Goal: Task Accomplishment & Management: Complete application form

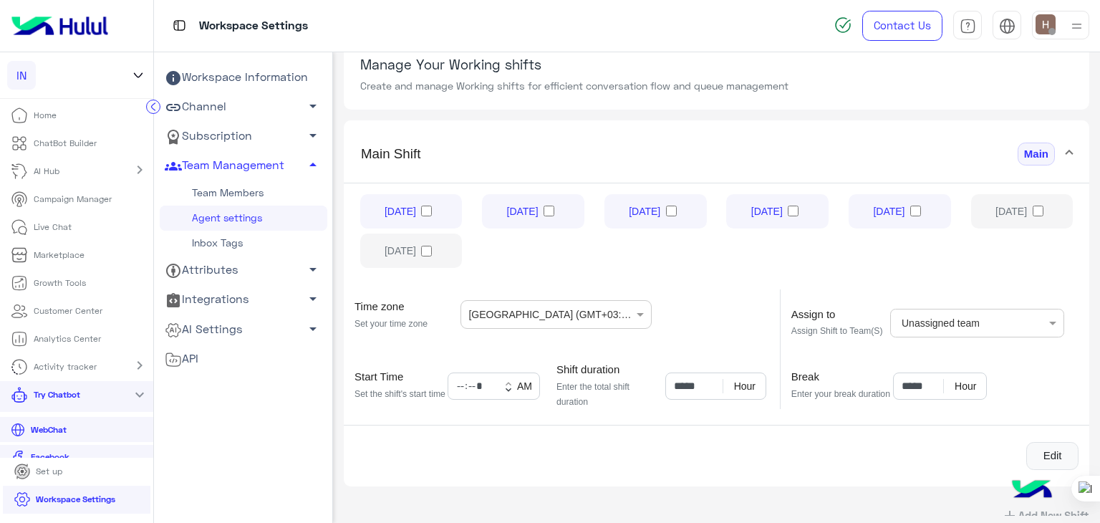
click at [50, 163] on link "AI Hub" at bounding box center [37, 172] width 75 height 28
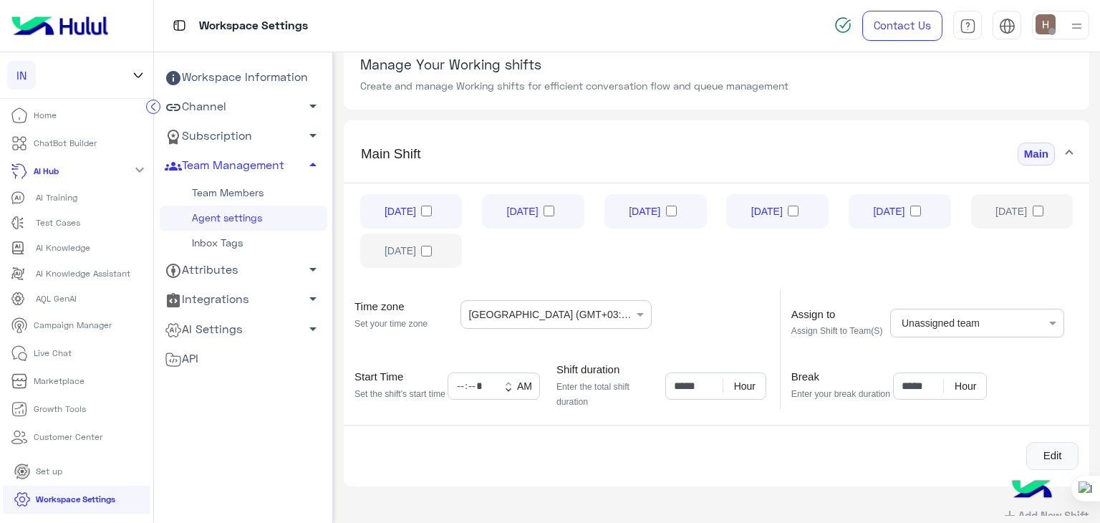
click at [50, 163] on link "AI Hub" at bounding box center [37, 172] width 74 height 28
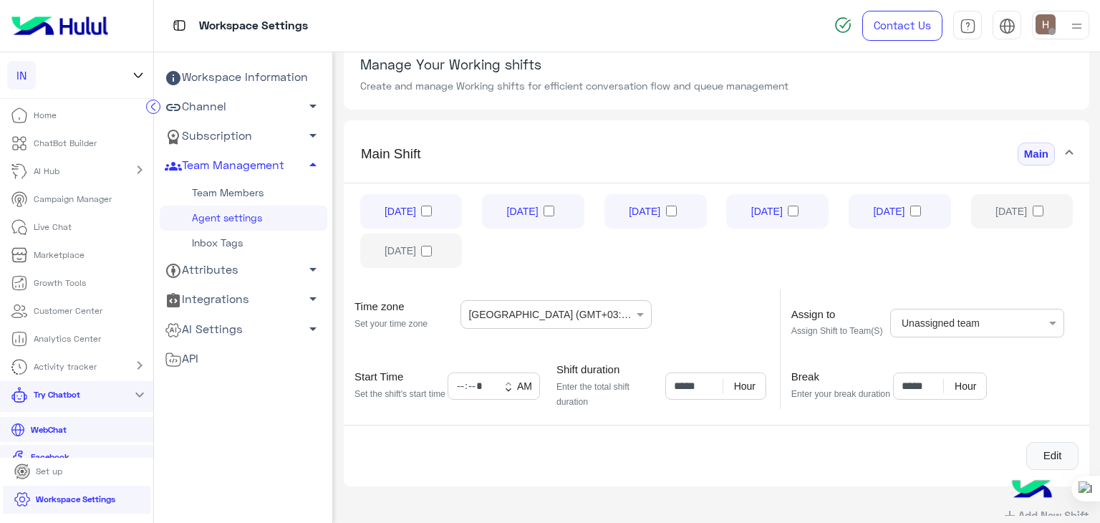
scroll to position [16, 0]
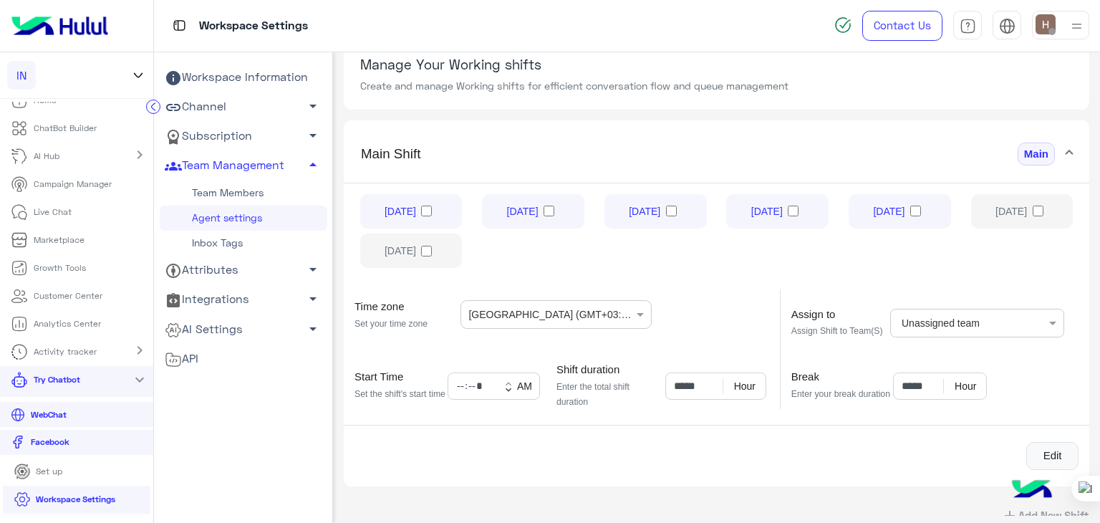
click at [237, 101] on link "Channel arrow_drop_down" at bounding box center [244, 106] width 168 height 29
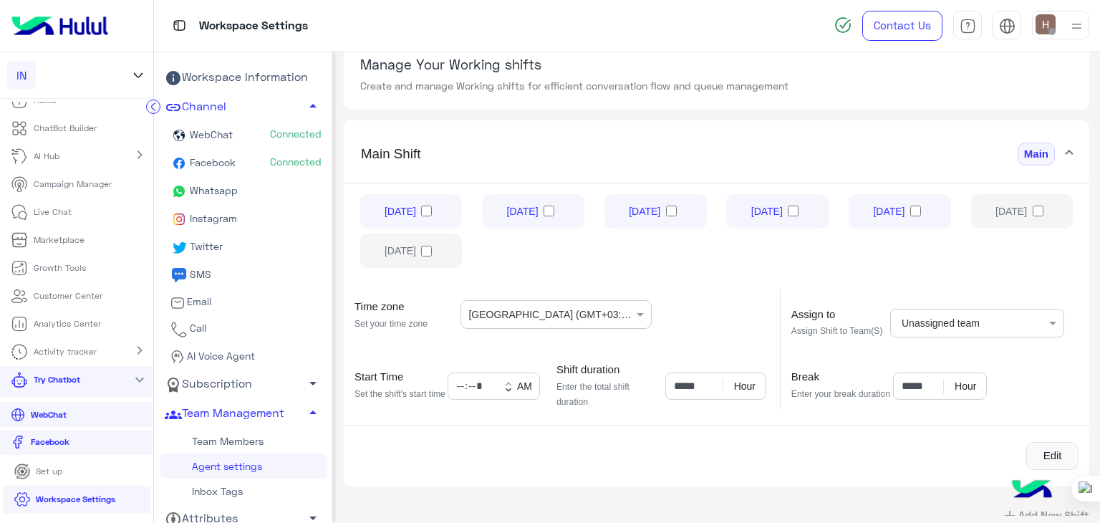
click at [220, 322] on link "Call" at bounding box center [244, 329] width 168 height 28
click at [209, 327] on link "Call" at bounding box center [244, 329] width 168 height 28
click at [198, 330] on span "Call" at bounding box center [197, 328] width 19 height 12
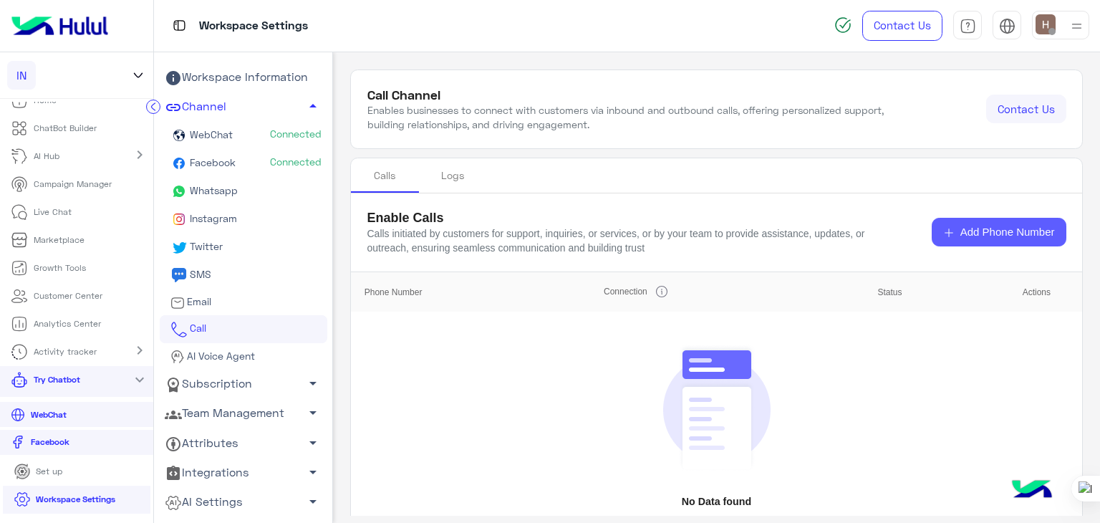
click at [960, 222] on button "Add Phone Number" at bounding box center [999, 232] width 135 height 29
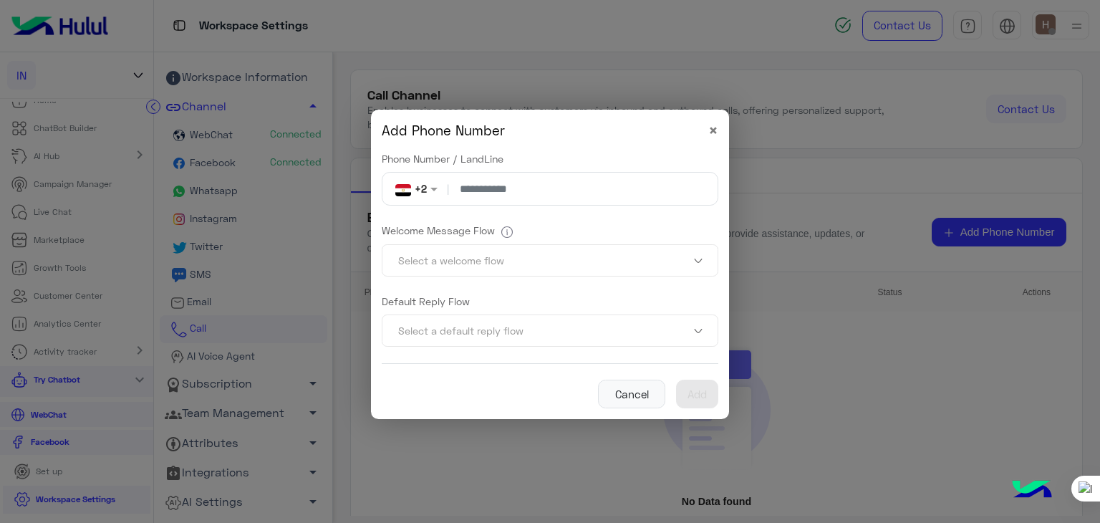
click at [541, 203] on input "number" at bounding box center [582, 189] width 261 height 32
click at [543, 198] on input "number" at bounding box center [582, 189] width 261 height 32
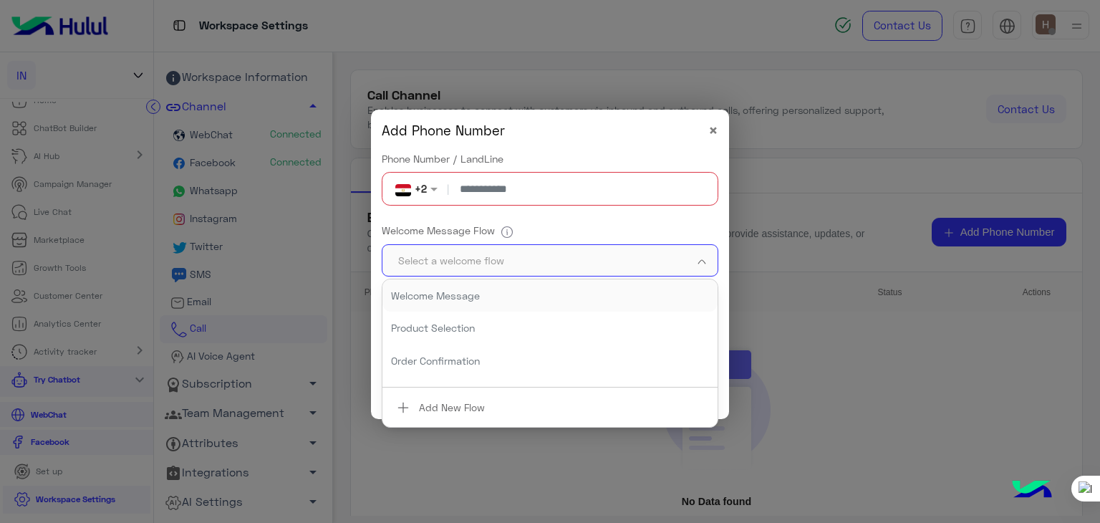
click at [460, 261] on input "text" at bounding box center [526, 261] width 272 height 24
click at [458, 266] on input "text" at bounding box center [526, 261] width 272 height 24
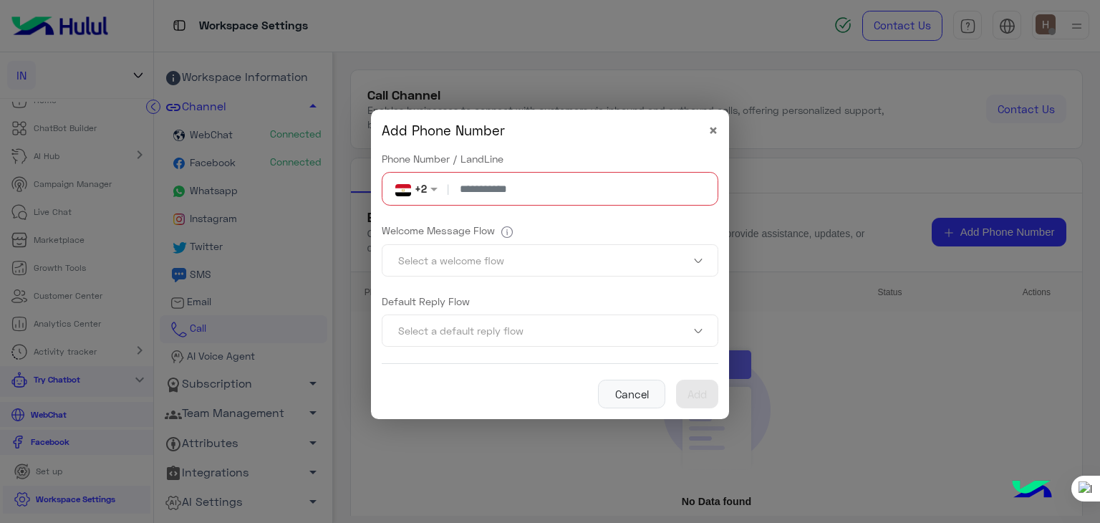
click at [558, 209] on form "Phone Number / LandLine non +2 | Welcome Message Flow Select a welcome flow Def…" at bounding box center [550, 257] width 337 height 212
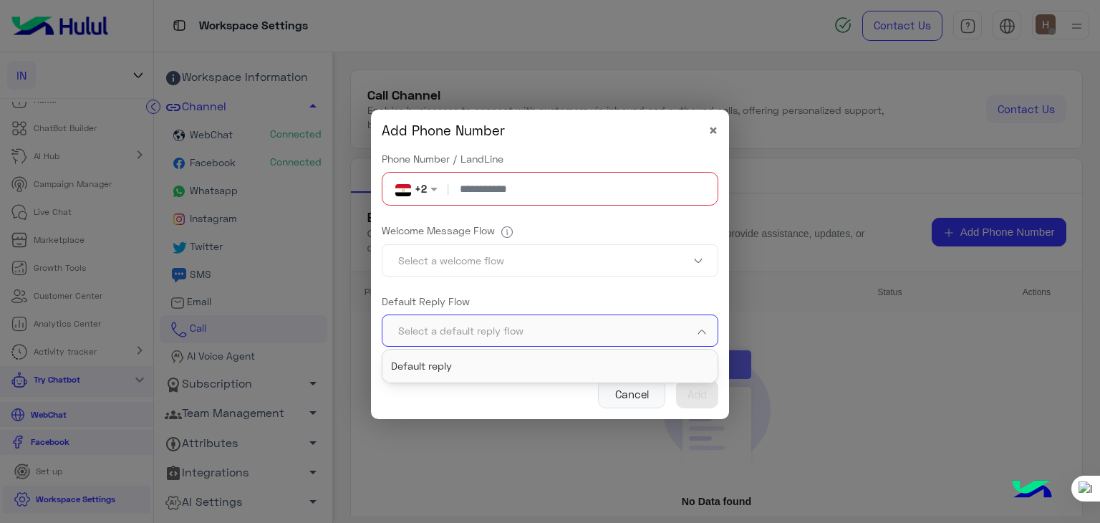
click at [505, 337] on input "text" at bounding box center [526, 331] width 272 height 24
click at [445, 259] on input "text" at bounding box center [526, 261] width 272 height 24
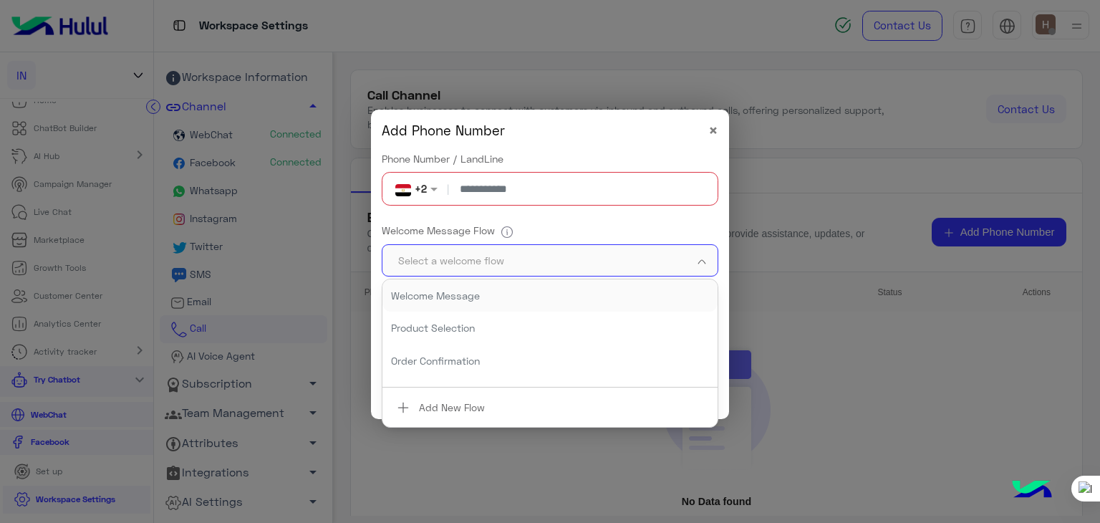
click at [450, 302] on p "Welcome Message" at bounding box center [470, 295] width 159 height 15
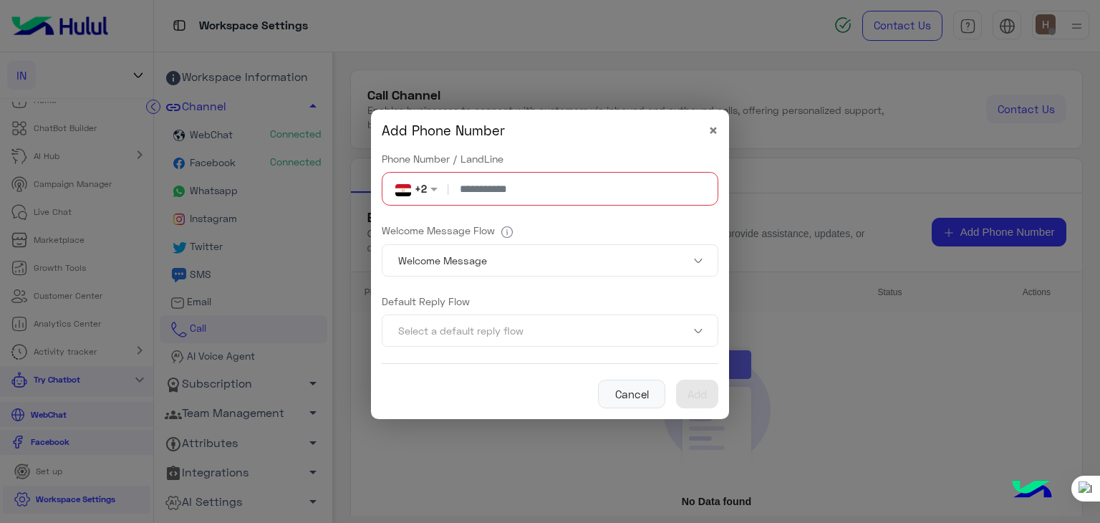
click at [461, 291] on form "Phone Number / LandLine non +2 | Welcome Message Flow Select a welcome flow × W…" at bounding box center [550, 257] width 337 height 212
click at [521, 193] on input "number" at bounding box center [582, 189] width 261 height 32
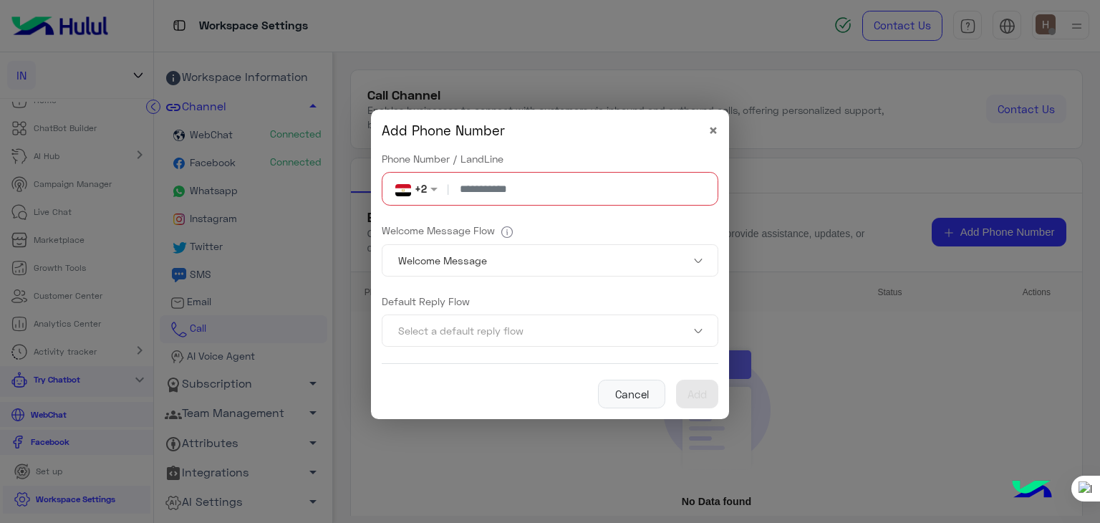
paste input "**********"
type input "**********"
click at [619, 324] on input "text" at bounding box center [526, 331] width 272 height 24
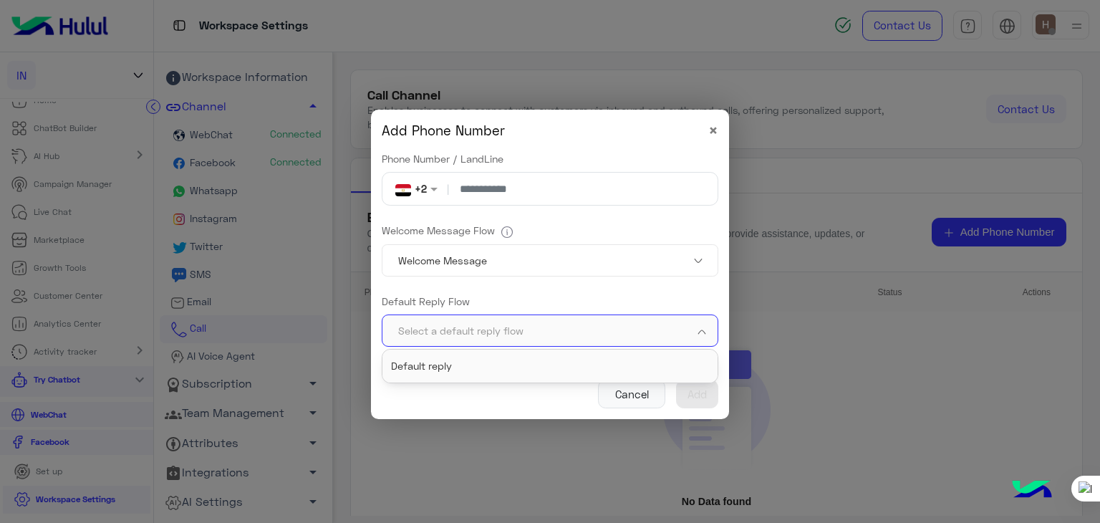
click at [630, 357] on div "Default reply" at bounding box center [549, 365] width 335 height 32
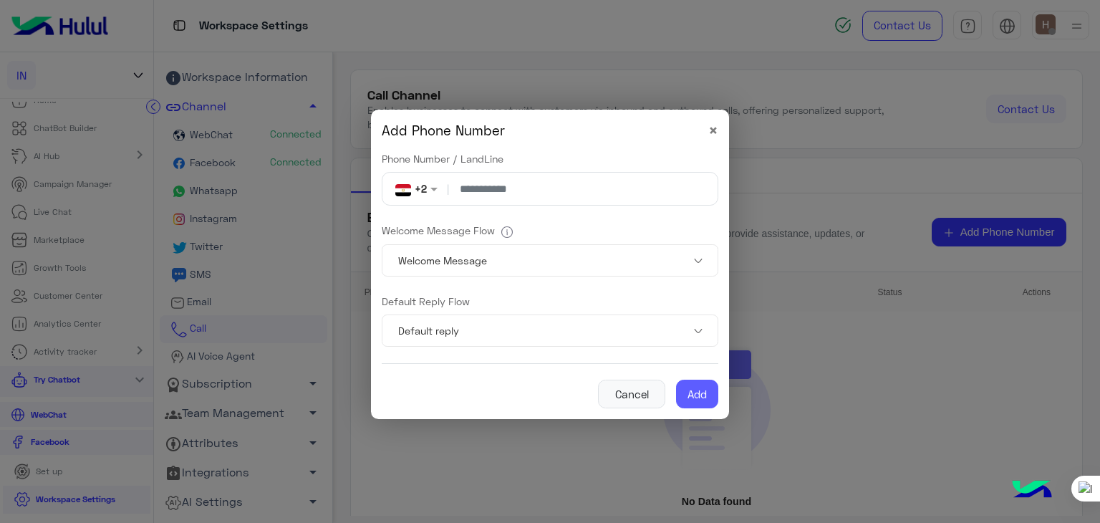
drag, startPoint x: 621, startPoint y: 360, endPoint x: 699, endPoint y: 392, distance: 84.2
click at [699, 392] on div "**********" at bounding box center [550, 264] width 337 height 288
click at [699, 392] on button "Add" at bounding box center [697, 394] width 42 height 29
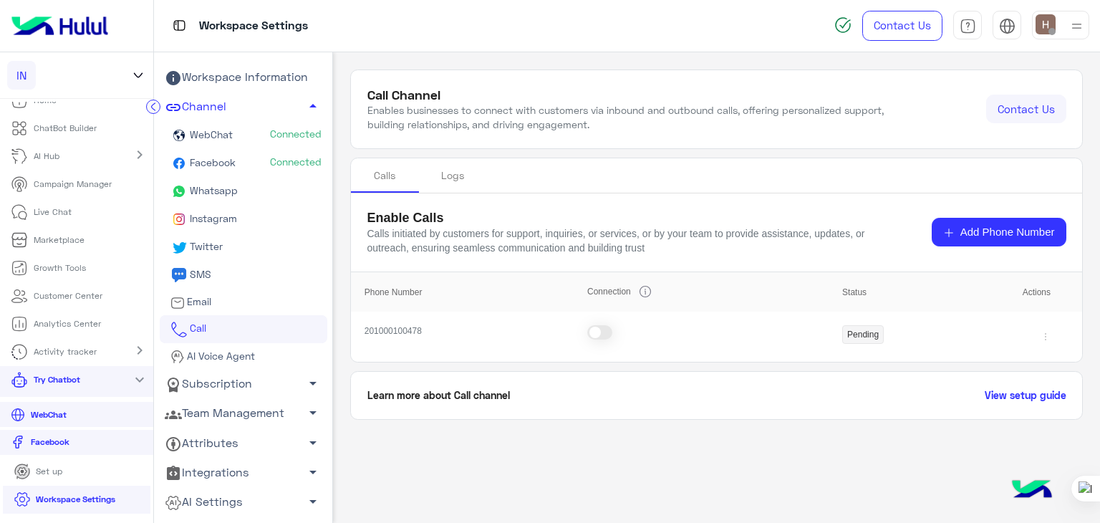
click at [592, 330] on span at bounding box center [599, 332] width 25 height 14
click at [599, 336] on span at bounding box center [599, 332] width 25 height 14
click at [656, 406] on section "Learn more about Call channel View setup guide" at bounding box center [716, 395] width 733 height 49
click at [217, 299] on link "Email" at bounding box center [244, 302] width 168 height 26
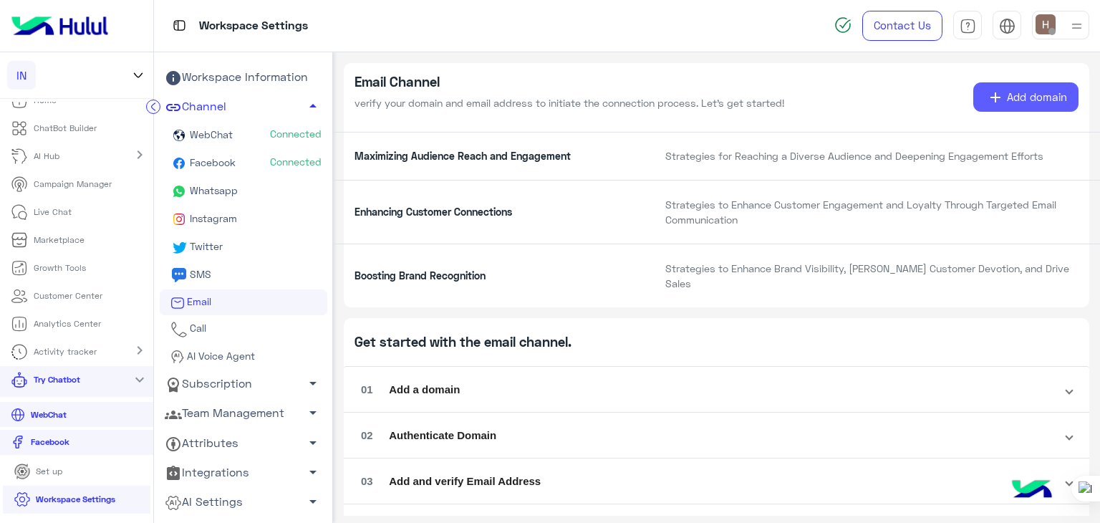
click at [1038, 107] on button "add Add domain" at bounding box center [1026, 96] width 106 height 29
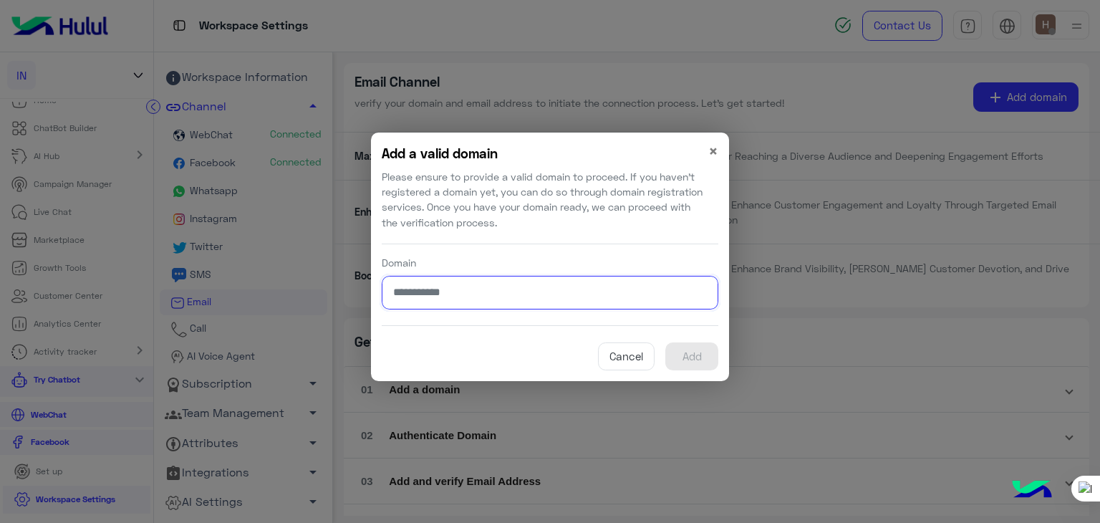
click at [512, 296] on input "Domain" at bounding box center [550, 293] width 337 height 34
click at [685, 349] on button "Add" at bounding box center [691, 356] width 53 height 29
drag, startPoint x: 685, startPoint y: 349, endPoint x: 708, endPoint y: 436, distance: 89.6
click at [708, 436] on modal-container "**********" at bounding box center [550, 261] width 1100 height 523
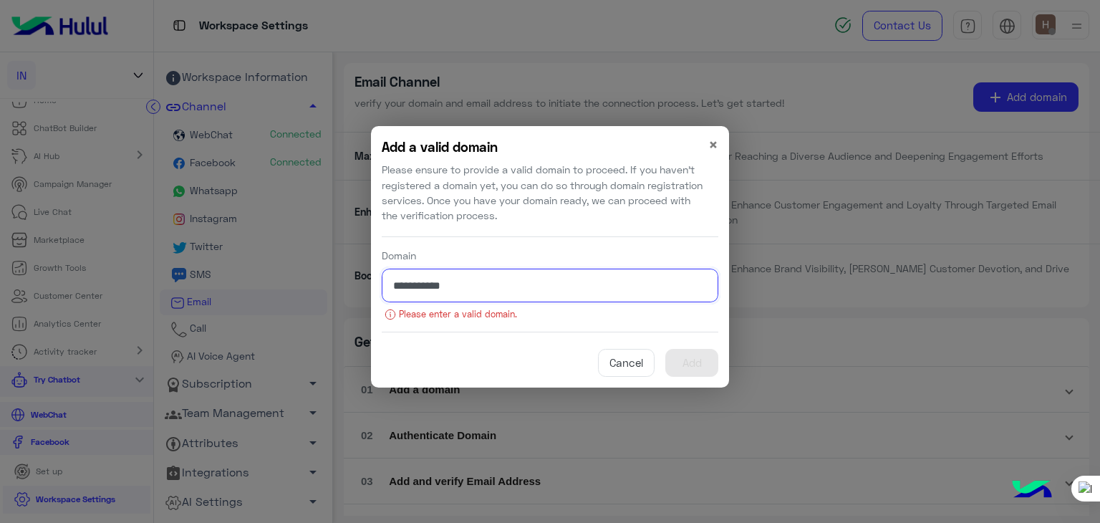
click at [536, 291] on input "**********" at bounding box center [550, 286] width 337 height 34
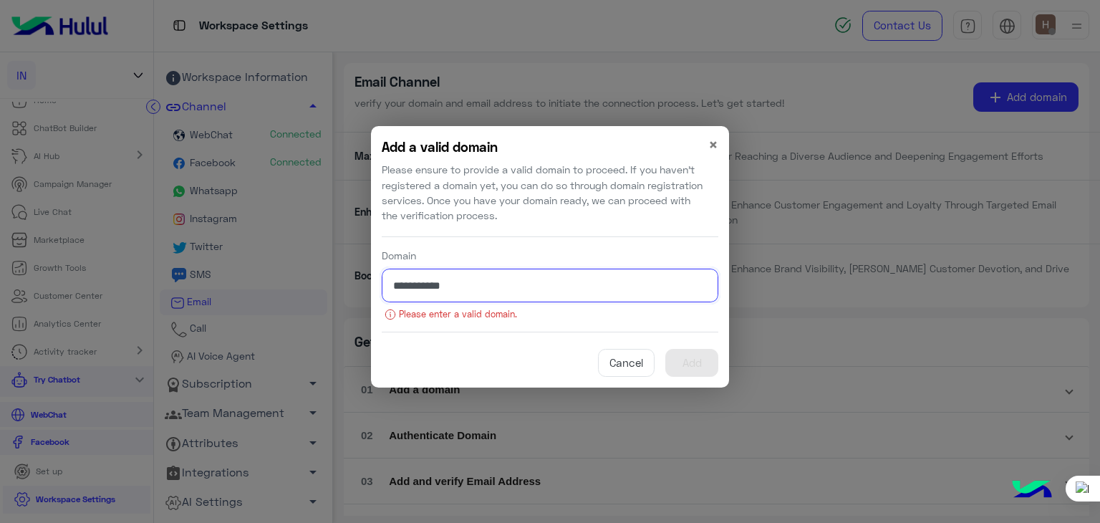
click at [536, 291] on input "**********" at bounding box center [550, 286] width 337 height 34
click at [569, 270] on input "**********" at bounding box center [550, 286] width 337 height 34
click at [564, 287] on input "**********" at bounding box center [550, 286] width 337 height 34
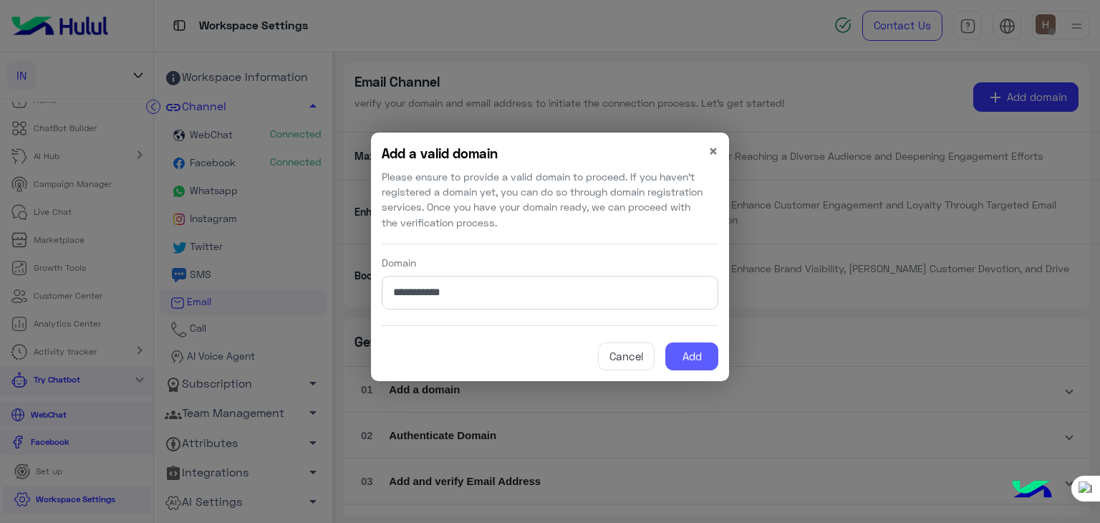
click at [708, 359] on button "Add" at bounding box center [691, 356] width 53 height 29
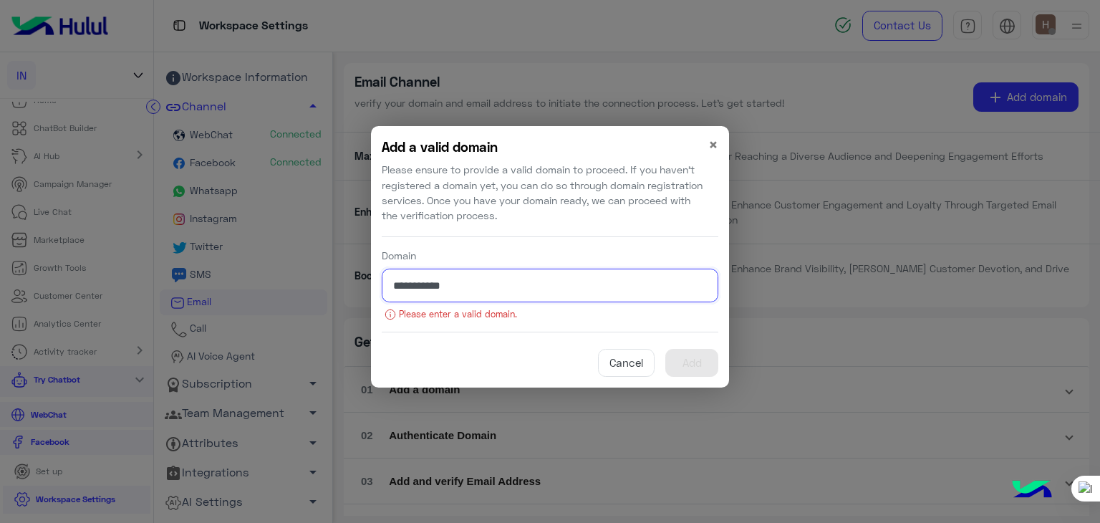
click at [641, 289] on input "**********" at bounding box center [550, 286] width 337 height 34
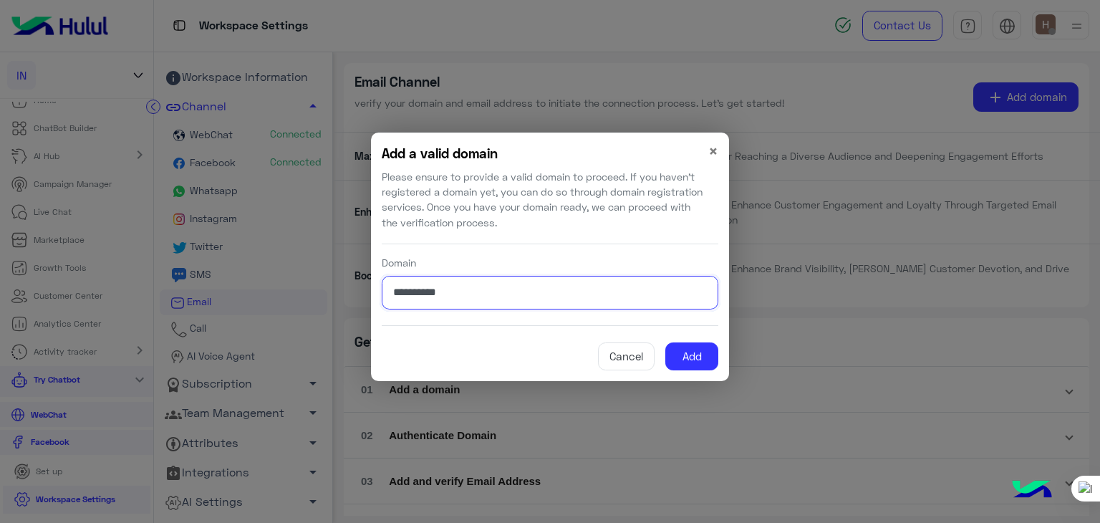
type input "**********"
click at [598, 342] on button "Cancel" at bounding box center [626, 356] width 57 height 29
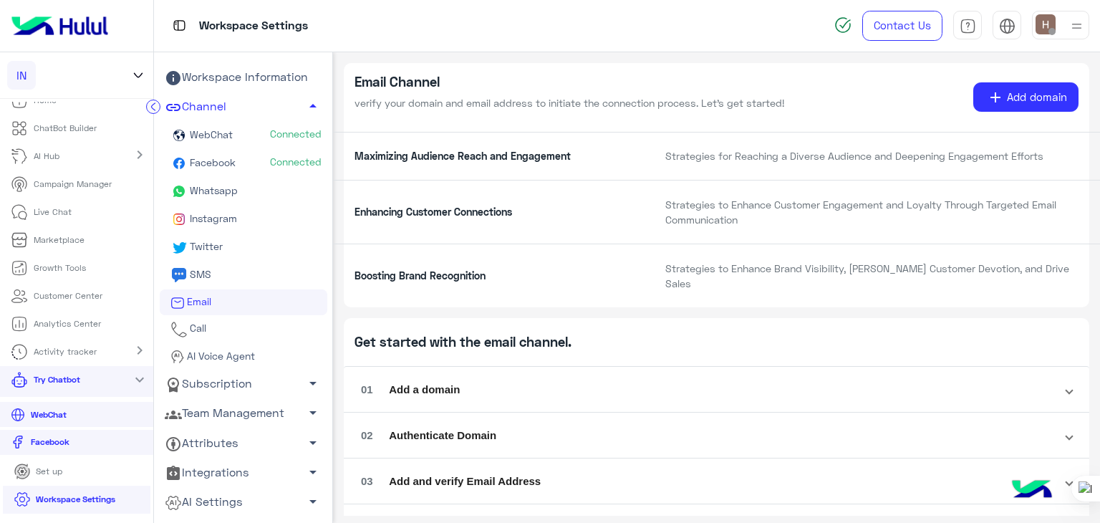
click at [794, 173] on div "Maximizing Audience Reach and Engagement Strategies for Reaching a Diverse Audi…" at bounding box center [716, 156] width 767 height 48
click at [795, 181] on div "Enhancing Customer Connections Strategies to Enhance Customer Engagement and Lo…" at bounding box center [716, 212] width 767 height 64
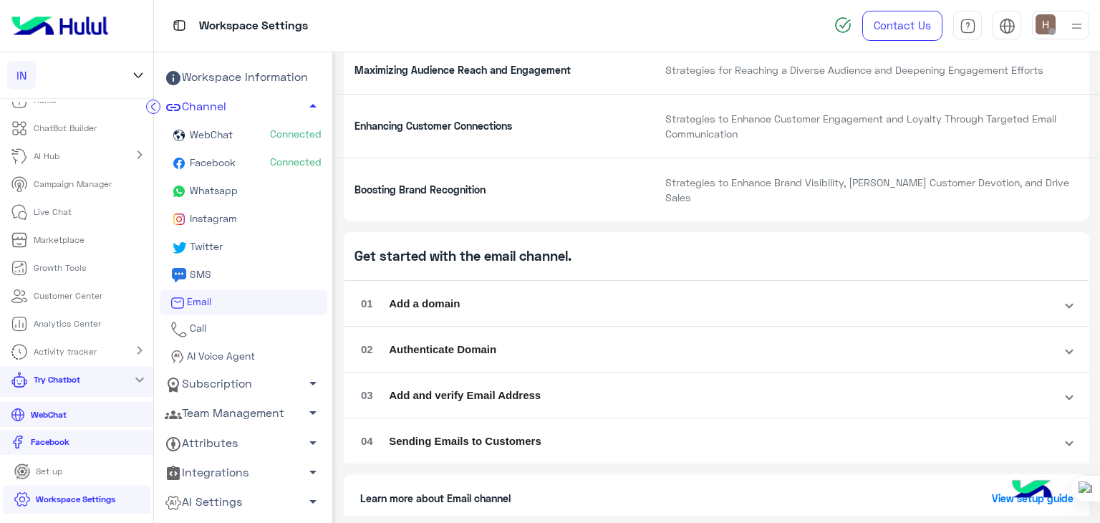
click at [757, 295] on mat-expansion-panel-header "01 Add a domain" at bounding box center [717, 303] width 746 height 34
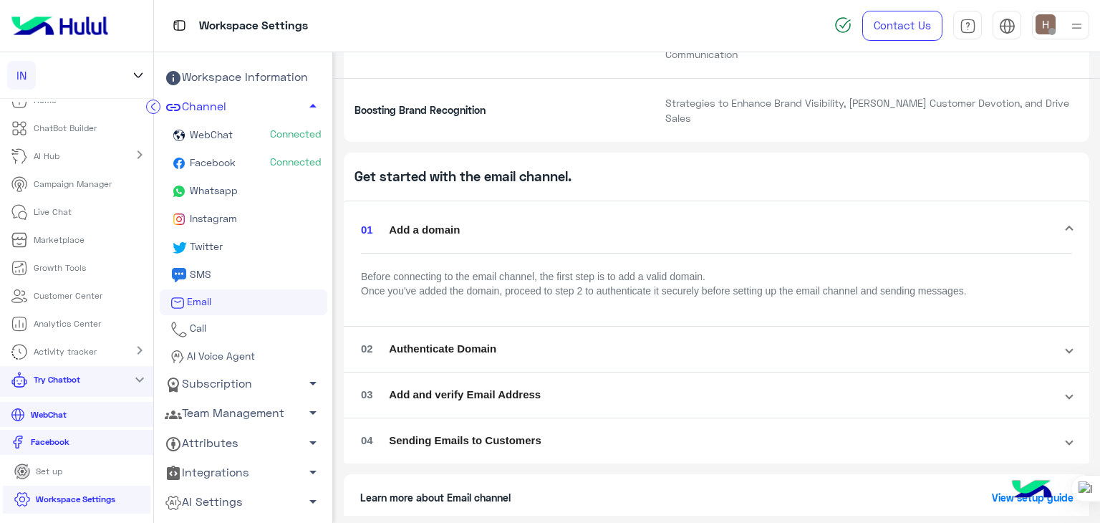
scroll to position [0, 0]
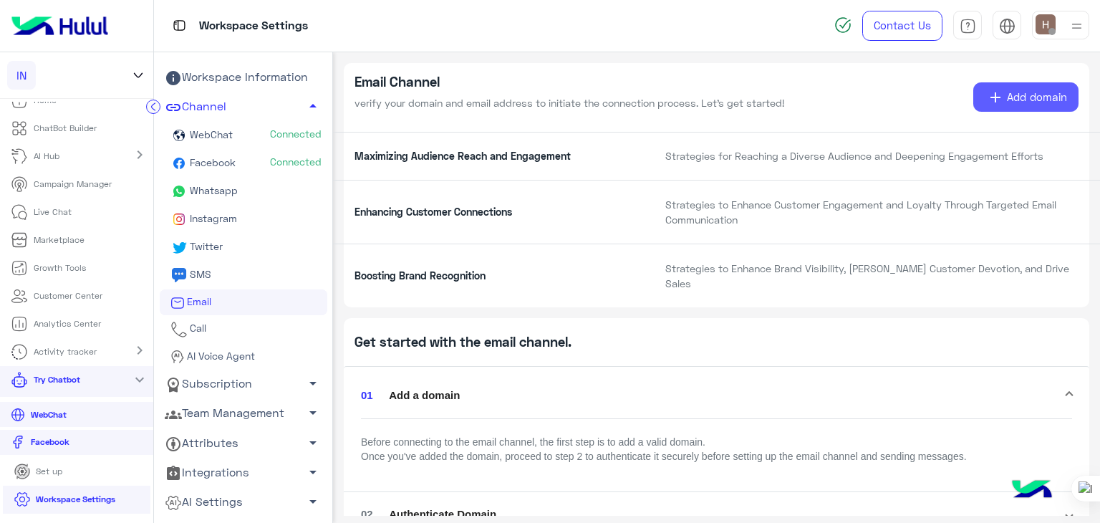
click at [991, 86] on button "add Add domain" at bounding box center [1026, 96] width 106 height 29
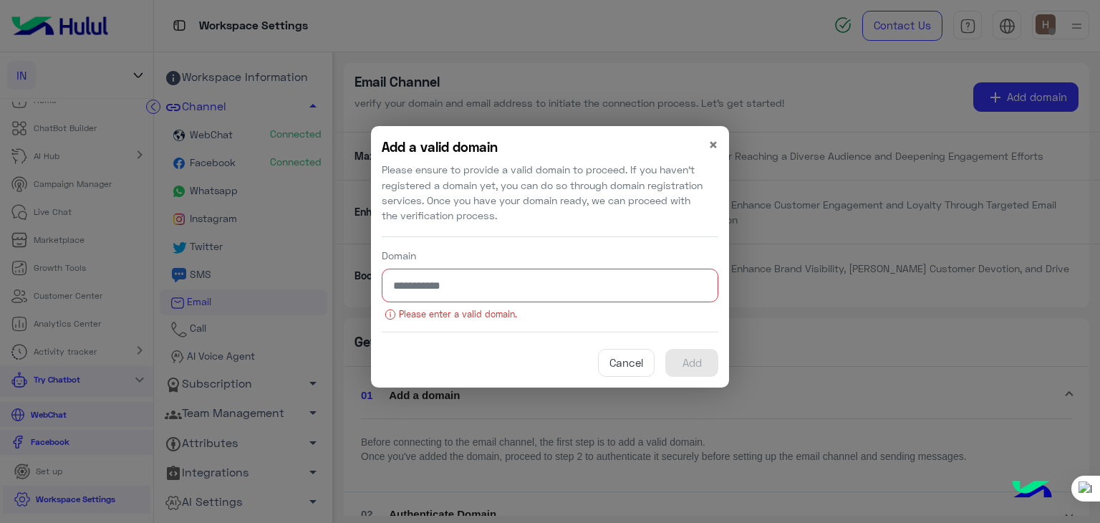
click at [706, 142] on h5 "Add a valid domain" at bounding box center [545, 147] width 327 height 20
click at [712, 144] on span "×" at bounding box center [713, 144] width 10 height 19
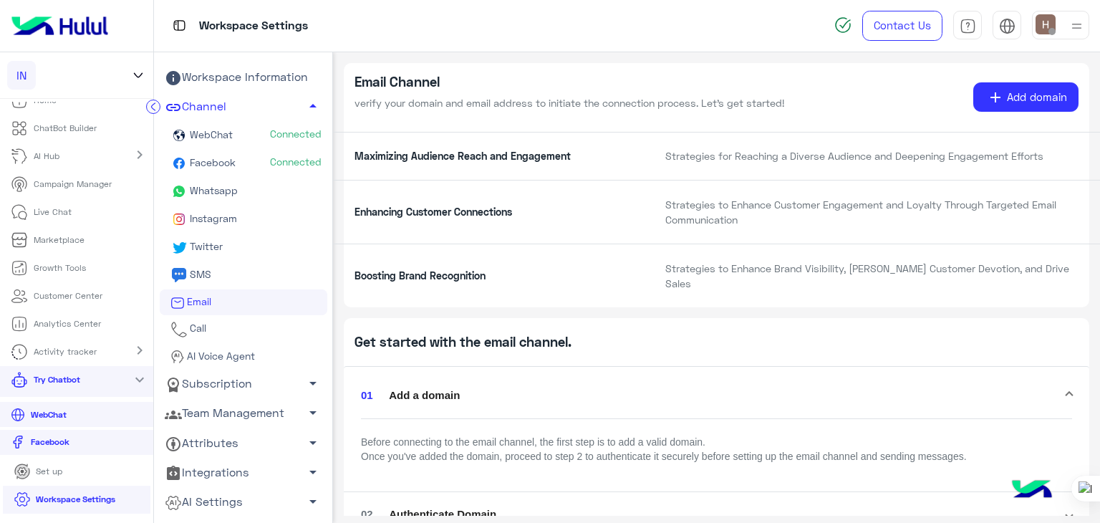
click at [714, 164] on div "Maximizing Audience Reach and Engagement Strategies for Reaching a Diverse Audi…" at bounding box center [716, 156] width 767 height 48
click at [413, 105] on p "verify your domain and email address to initiate the connection process. Let's …" at bounding box center [624, 102] width 538 height 15
click at [790, 210] on p "Strategies to Enhance Customer Engagement and Loyalty Through Targeted Email Co…" at bounding box center [872, 212] width 435 height 31
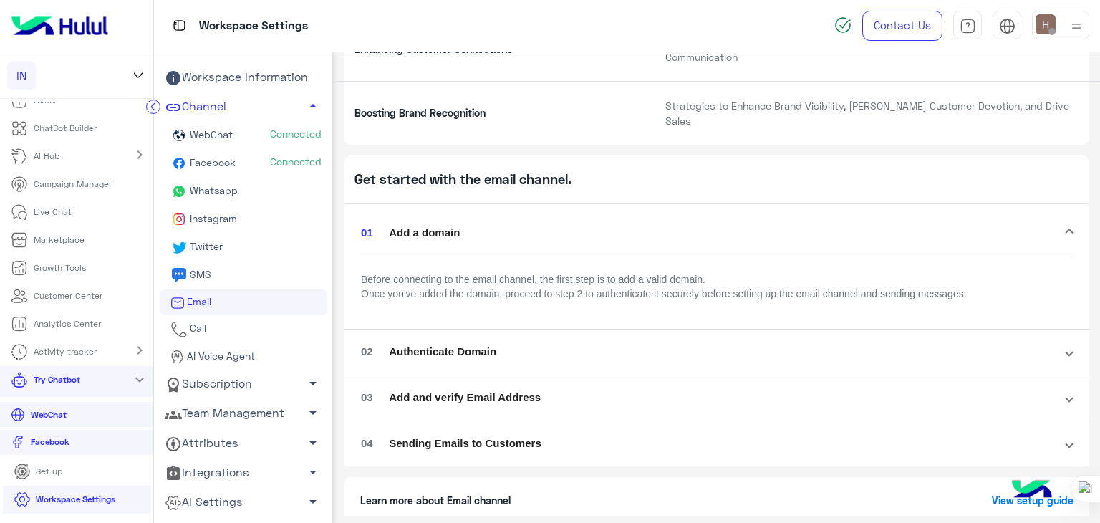
scroll to position [165, 0]
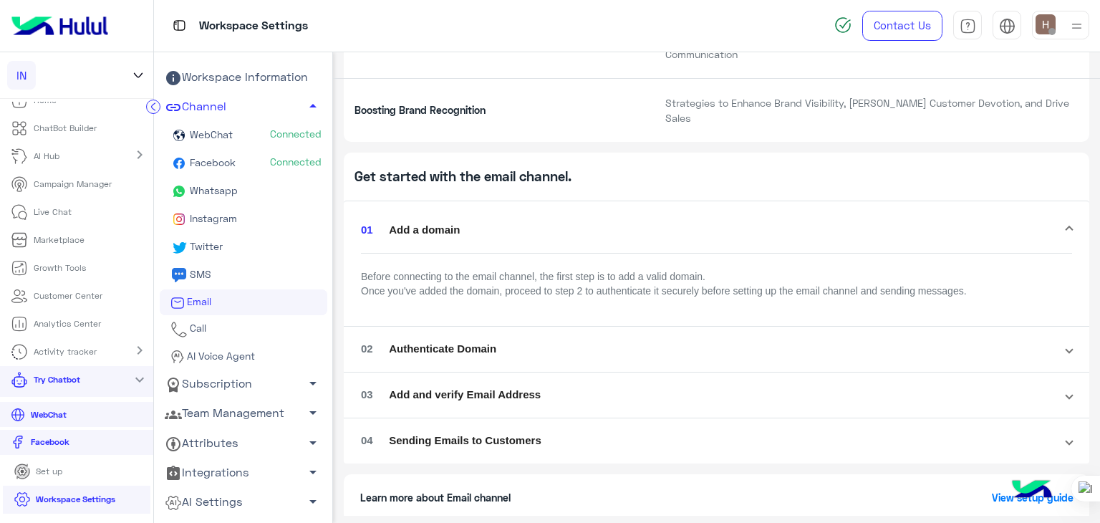
click at [737, 341] on mat-panel-title "02 Authenticate Domain" at bounding box center [708, 349] width 694 height 16
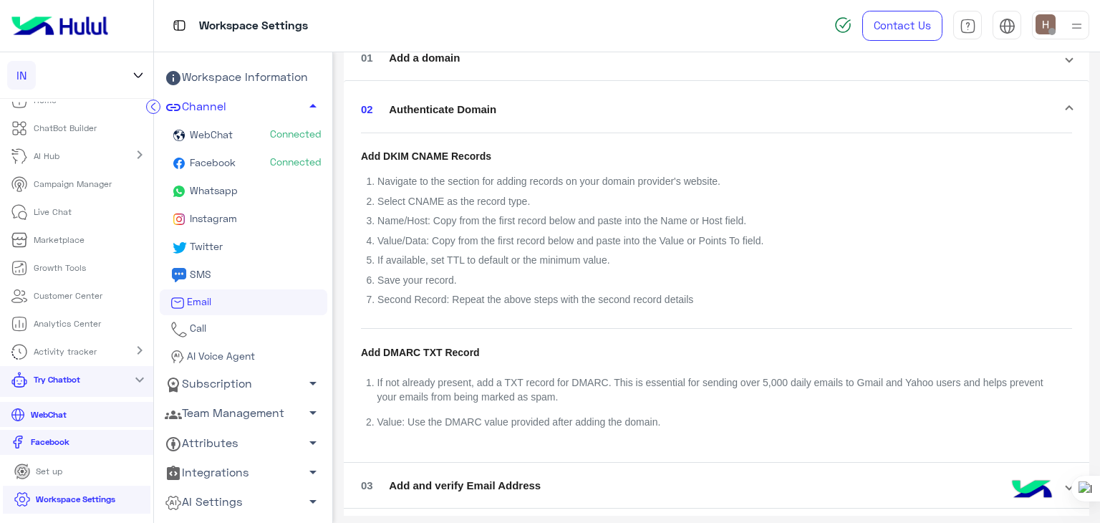
scroll to position [422, 0]
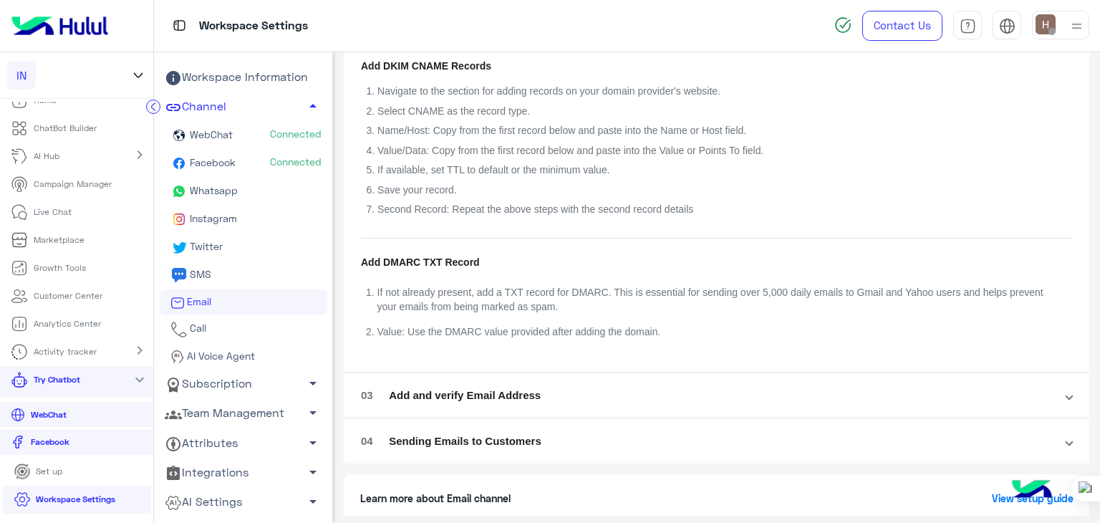
click at [676, 298] on li "If not already present, add a TXT record for DMARC. This is essential for sendi…" at bounding box center [716, 299] width 679 height 39
click at [653, 387] on mat-panel-title "03 Add and verify Email Address" at bounding box center [708, 395] width 694 height 16
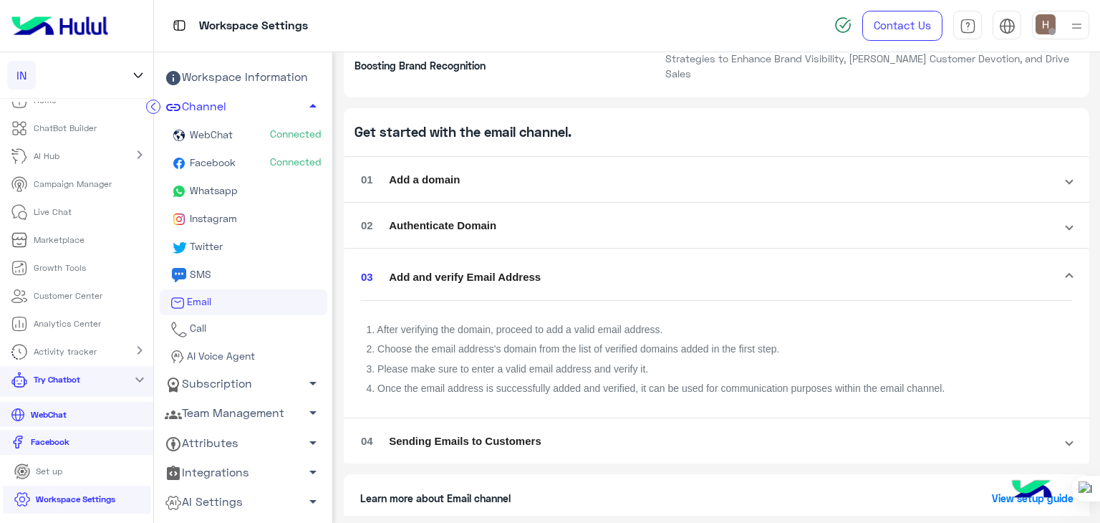
click at [642, 433] on mat-panel-title "04 Sending Emails to Customers" at bounding box center [708, 441] width 694 height 16
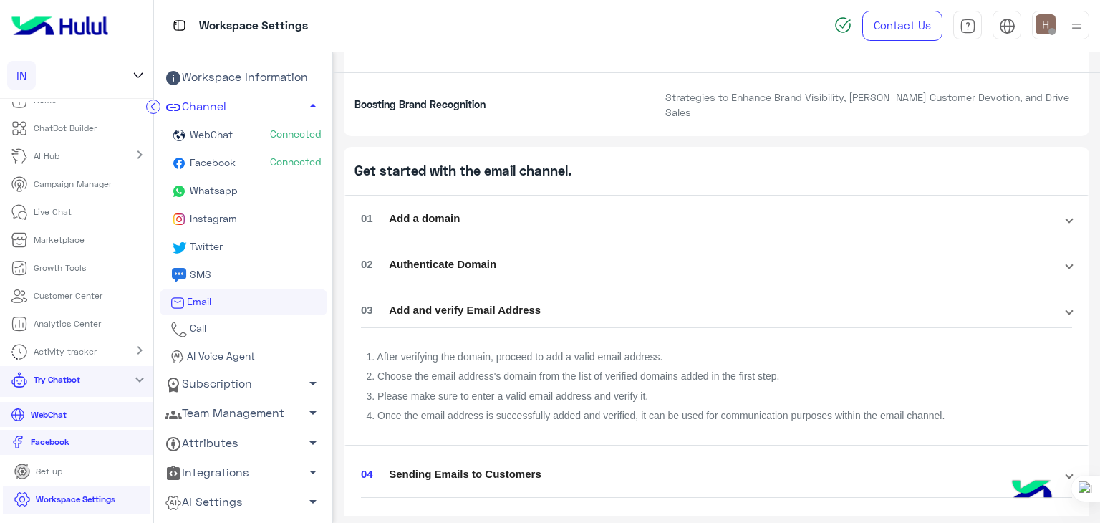
scroll to position [165, 0]
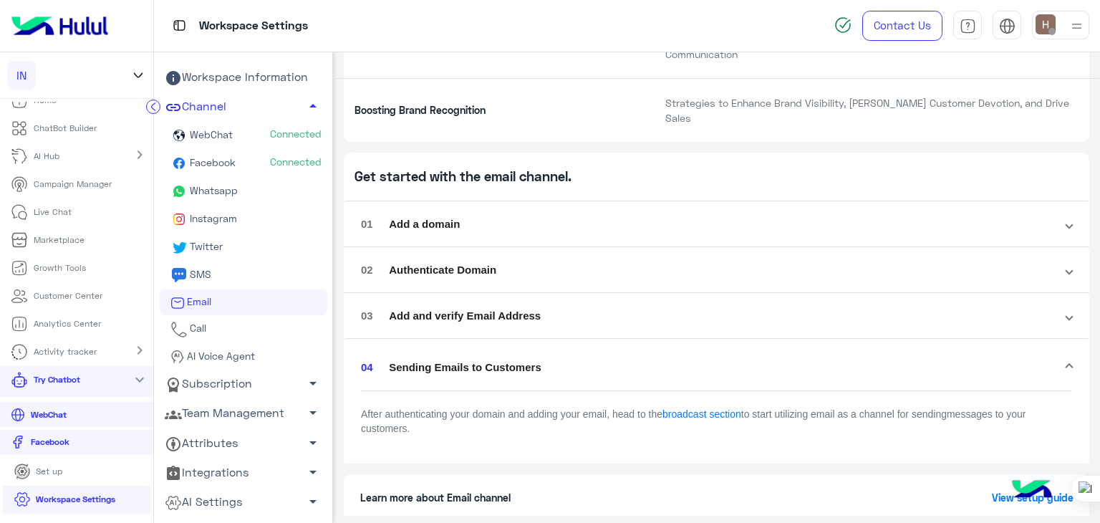
click at [659, 474] on section "Learn more about Email channel View setup guide" at bounding box center [717, 497] width 746 height 47
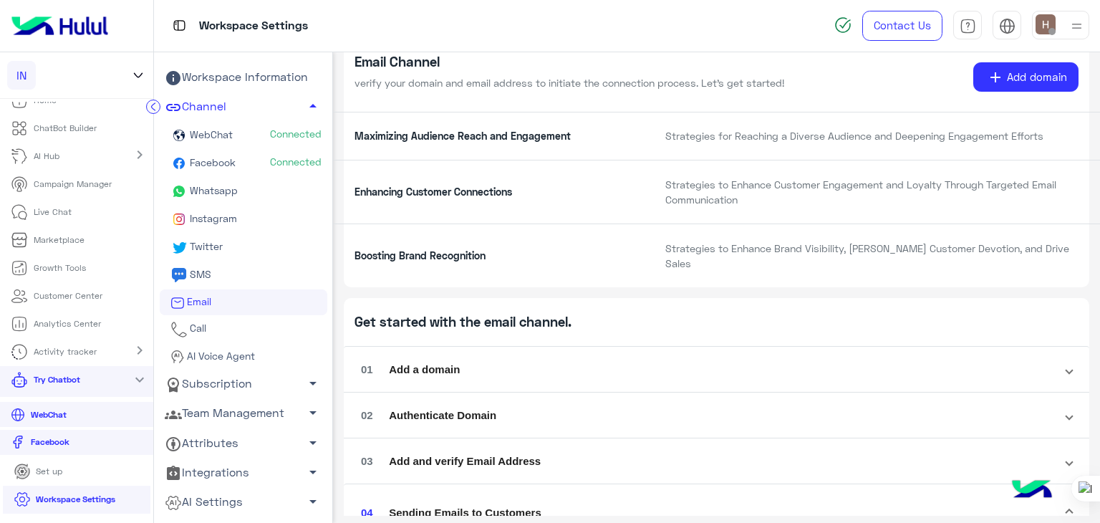
scroll to position [0, 0]
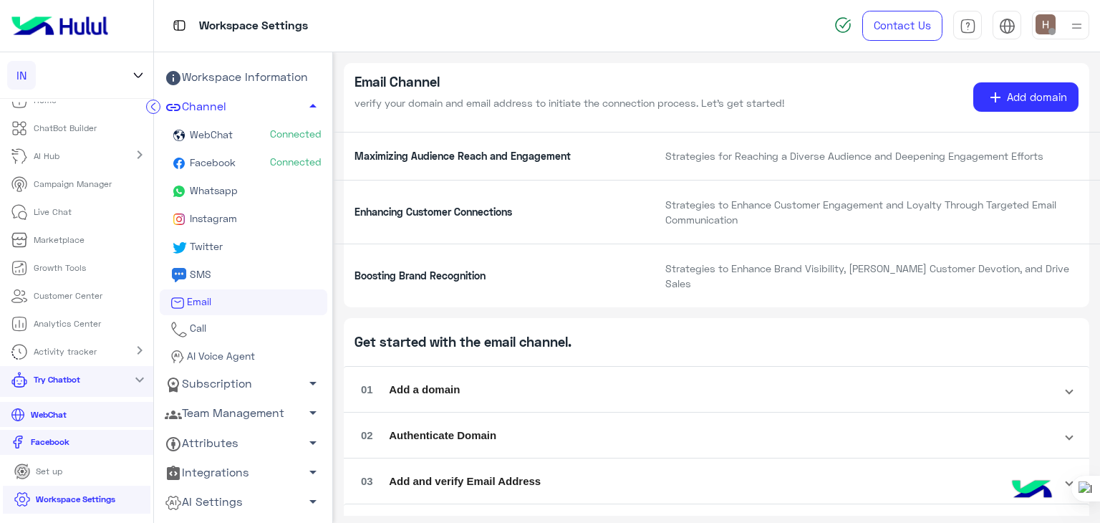
click at [749, 134] on div "Maximizing Audience Reach and Engagement Strategies for Reaching a Diverse Audi…" at bounding box center [716, 156] width 767 height 48
click at [788, 101] on p "verify your domain and email address to initiate the connection process. Let's …" at bounding box center [624, 102] width 538 height 15
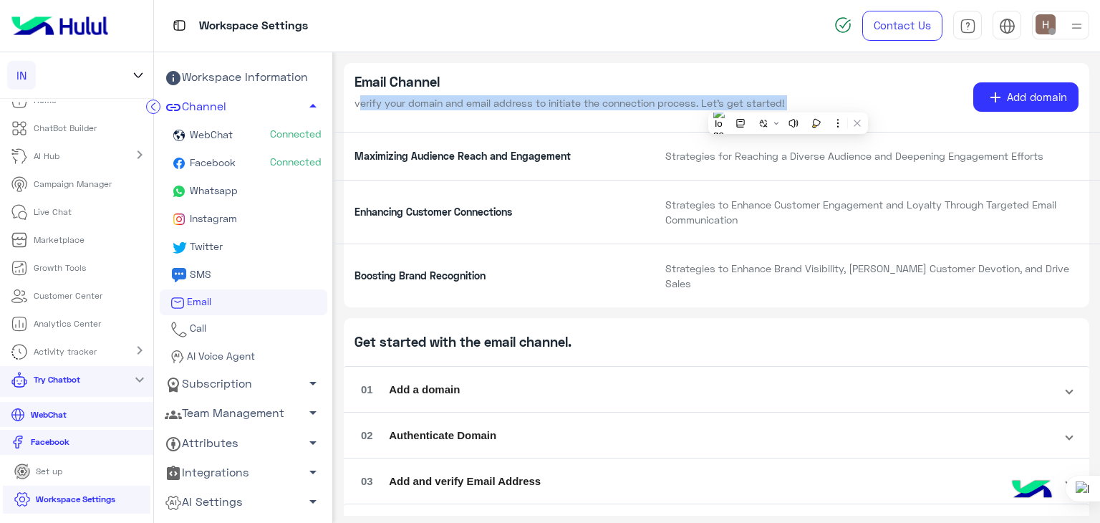
click at [788, 101] on p "verify your domain and email address to initiate the connection process. Let's …" at bounding box center [624, 102] width 538 height 15
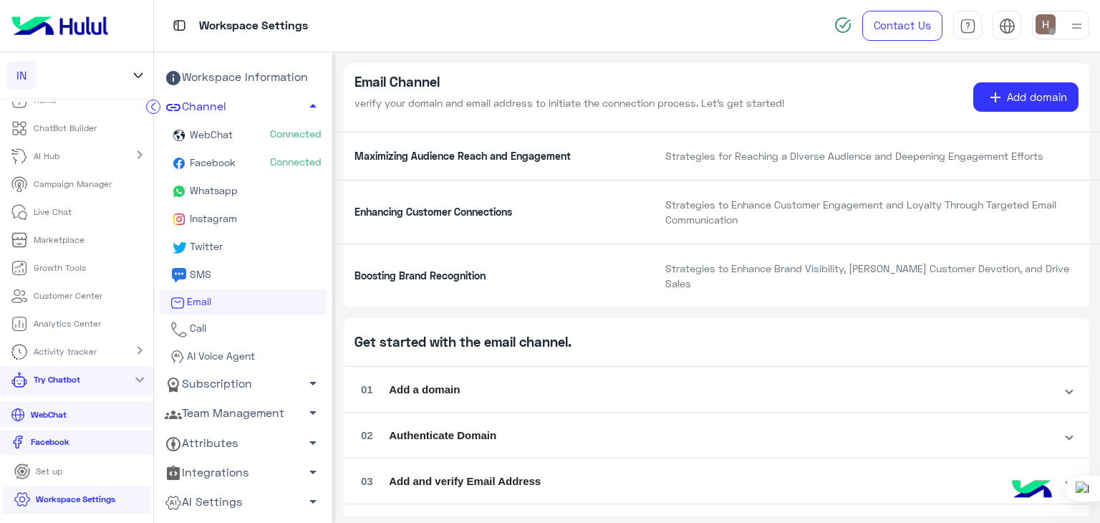
click at [792, 87] on h5 "Email Channel" at bounding box center [624, 82] width 538 height 16
click at [785, 153] on p "Strategies for Reaching a Diverse Audience and Deepening Engagement Efforts" at bounding box center [872, 155] width 435 height 15
click at [777, 215] on p "Strategies to Enhance Customer Engagement and Loyalty Through Targeted Email Co…" at bounding box center [872, 212] width 435 height 31
click at [730, 294] on app-email "Email Channel verify your domain and email address to initiate the connection p…" at bounding box center [717, 375] width 746 height 624
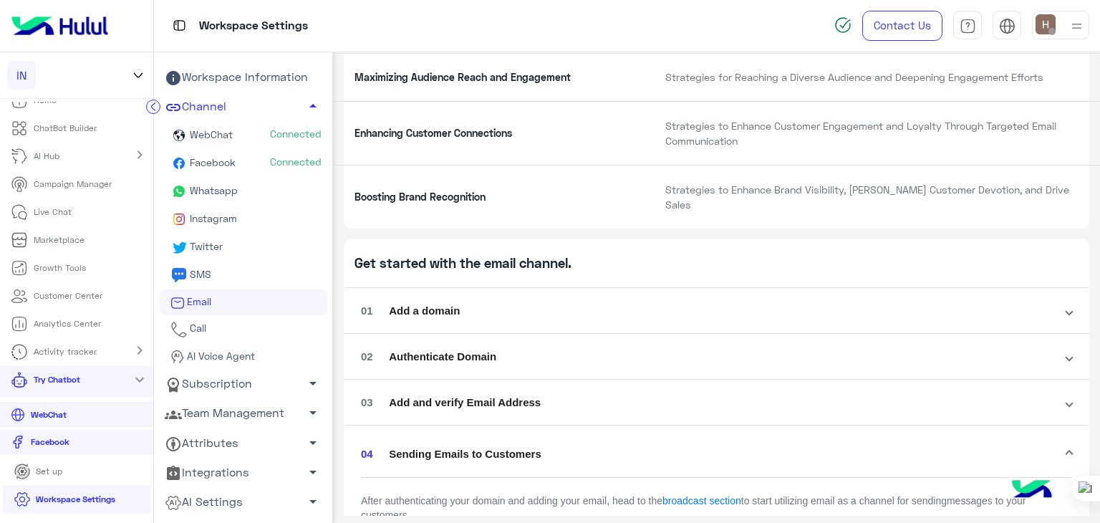
scroll to position [165, 0]
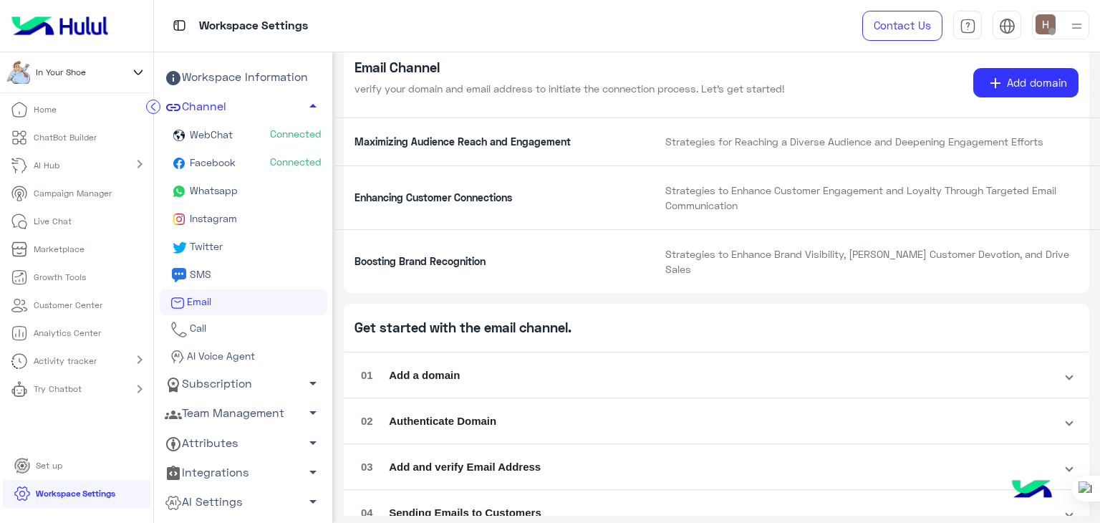
scroll to position [86, 0]
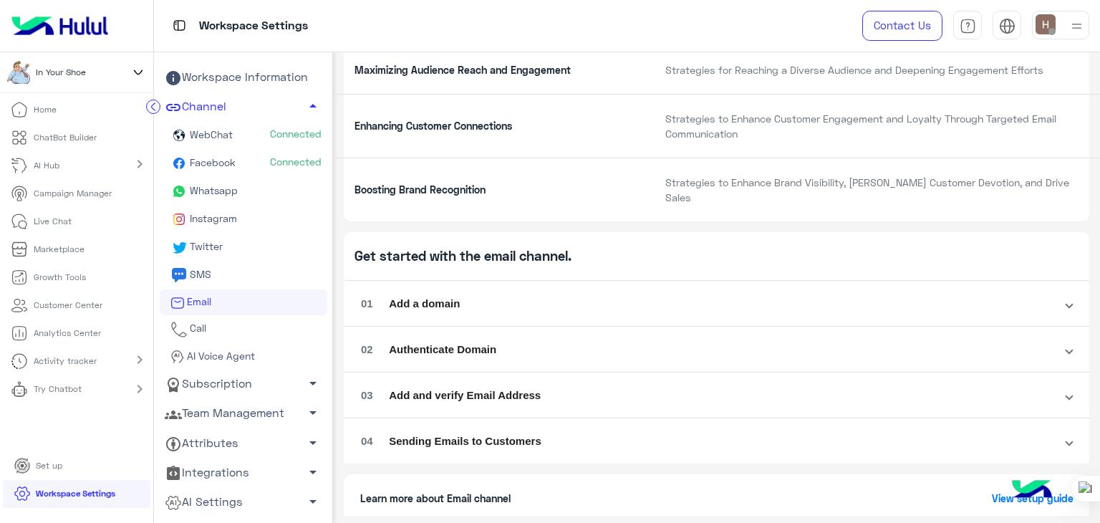
click at [528, 296] on mat-panel-title "01 Add a domain" at bounding box center [708, 304] width 694 height 16
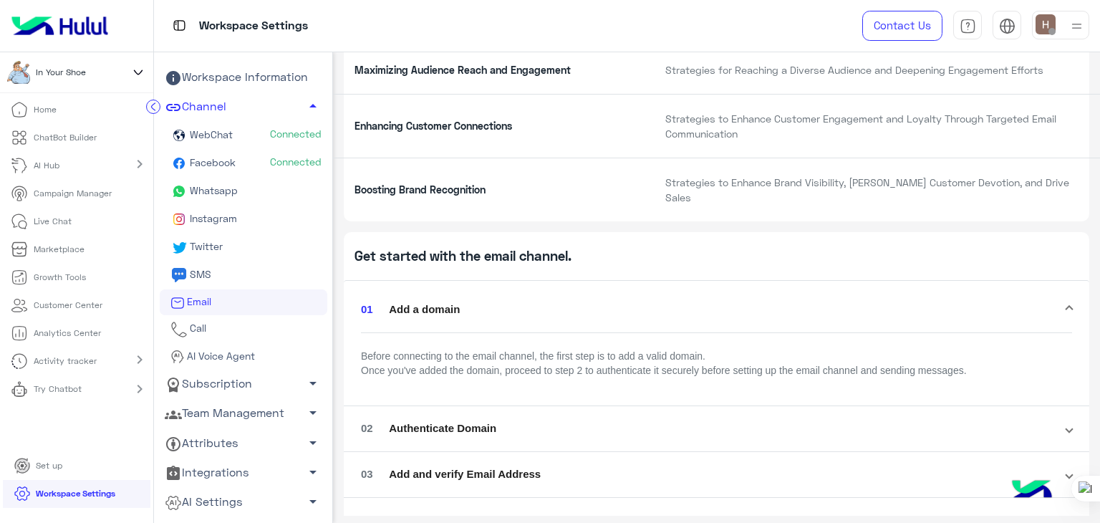
click at [498, 420] on mat-panel-title "02 Authenticate Domain" at bounding box center [708, 428] width 694 height 16
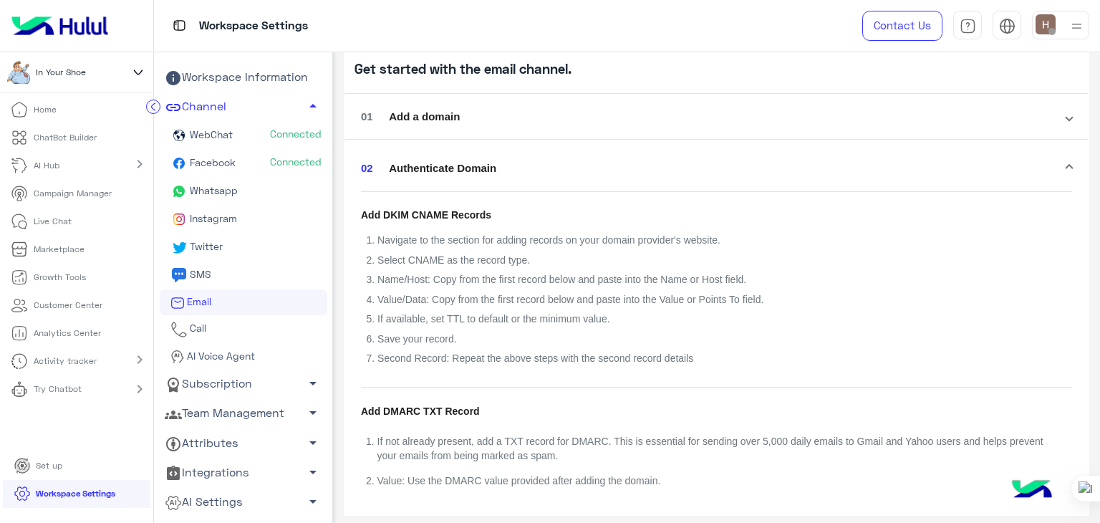
click at [517, 292] on li "4. Value/Data: Copy from the first record below and paste into the Value or Poi…" at bounding box center [717, 299] width 700 height 14
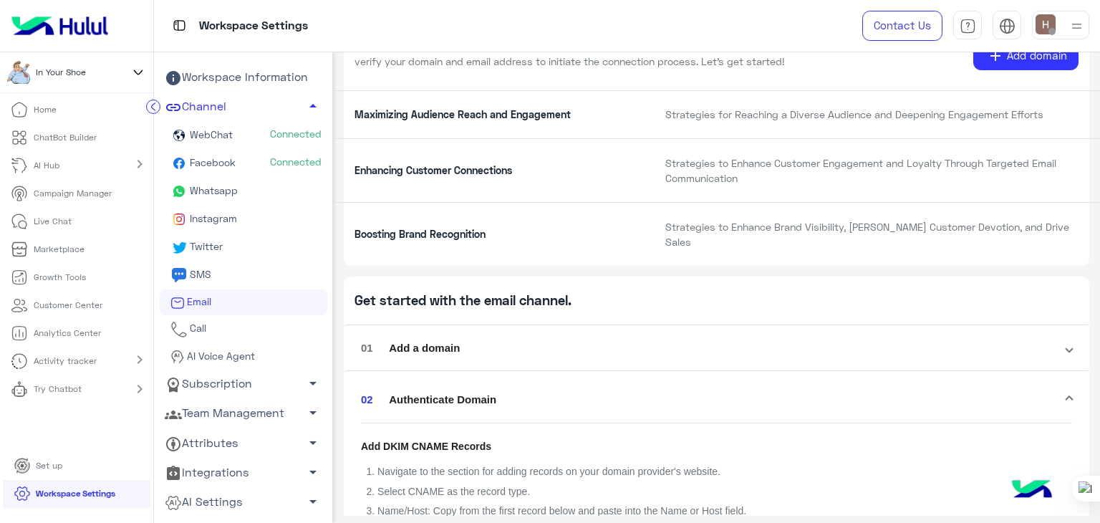
scroll to position [0, 0]
